Goal: Navigation & Orientation: Find specific page/section

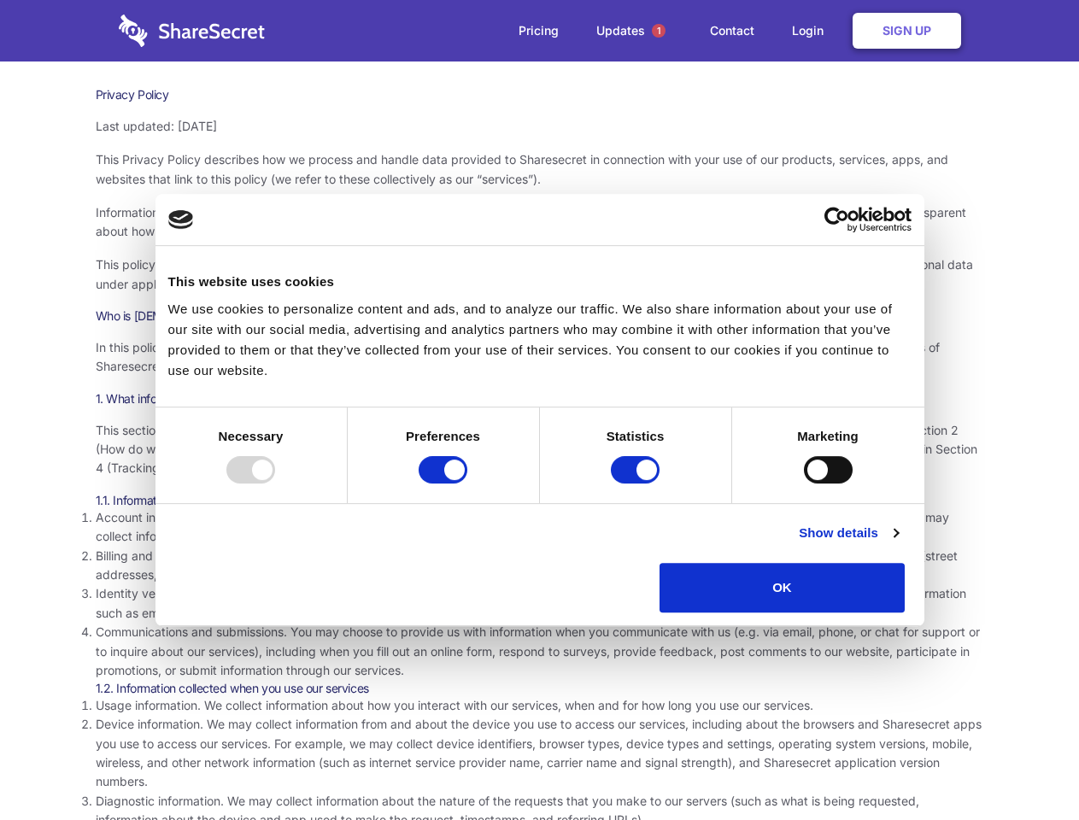
click at [275, 484] on div at bounding box center [250, 469] width 49 height 27
click at [467, 484] on input "Preferences" at bounding box center [443, 469] width 49 height 27
checkbox input "false"
click at [637, 484] on input "Statistics" at bounding box center [635, 469] width 49 height 27
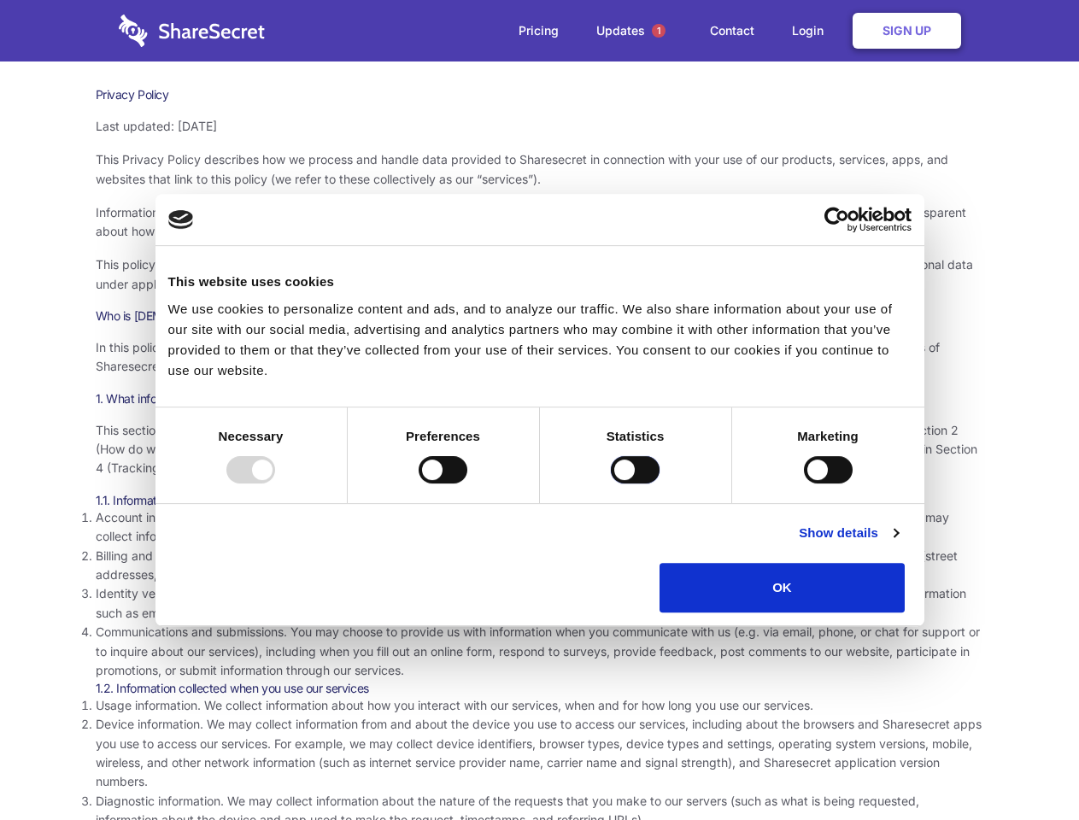
checkbox input "false"
click at [804, 484] on input "Marketing" at bounding box center [828, 469] width 49 height 27
checkbox input "true"
click at [898, 543] on link "Show details" at bounding box center [848, 533] width 99 height 21
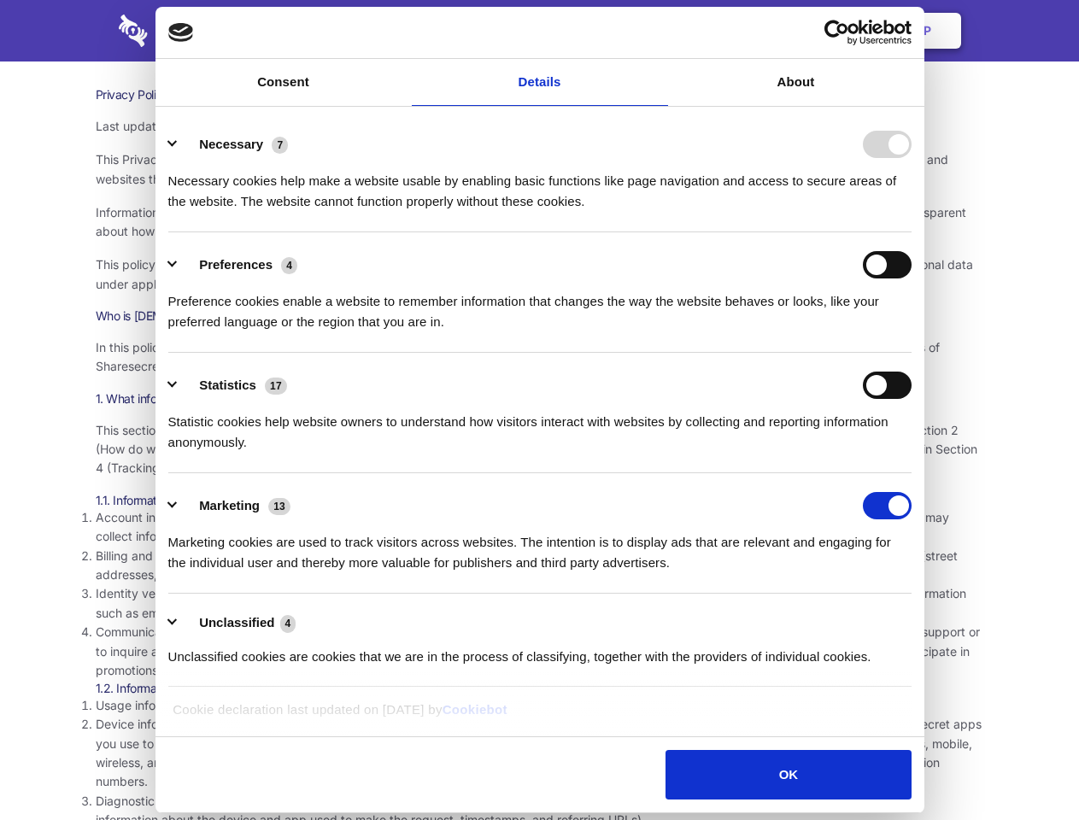
click at [912, 232] on li "Necessary 7 Necessary cookies help make a website usable by enabling basic func…" at bounding box center [539, 172] width 743 height 120
click at [658, 31] on span "1" at bounding box center [659, 31] width 14 height 14
